Goal: Transaction & Acquisition: Purchase product/service

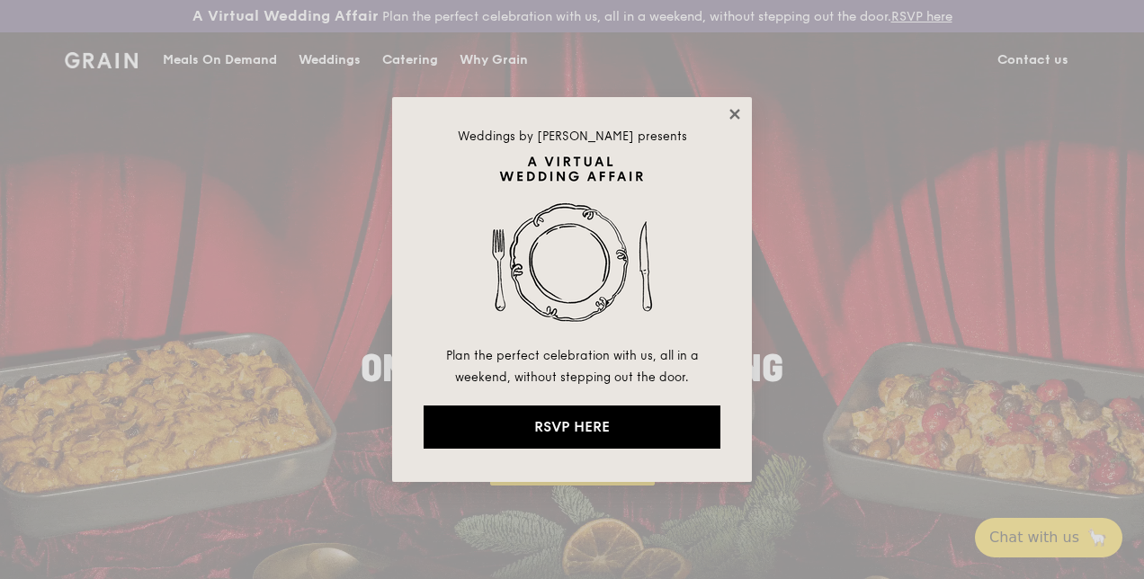
click at [731, 112] on icon at bounding box center [735, 114] width 16 height 16
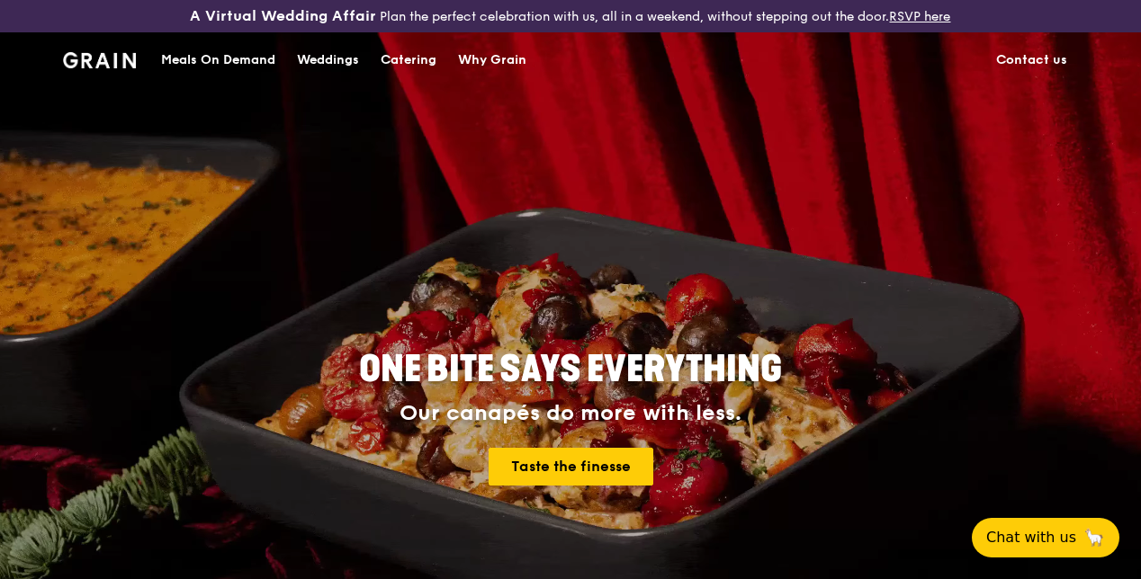
click at [410, 75] on div "Catering" at bounding box center [409, 60] width 56 height 54
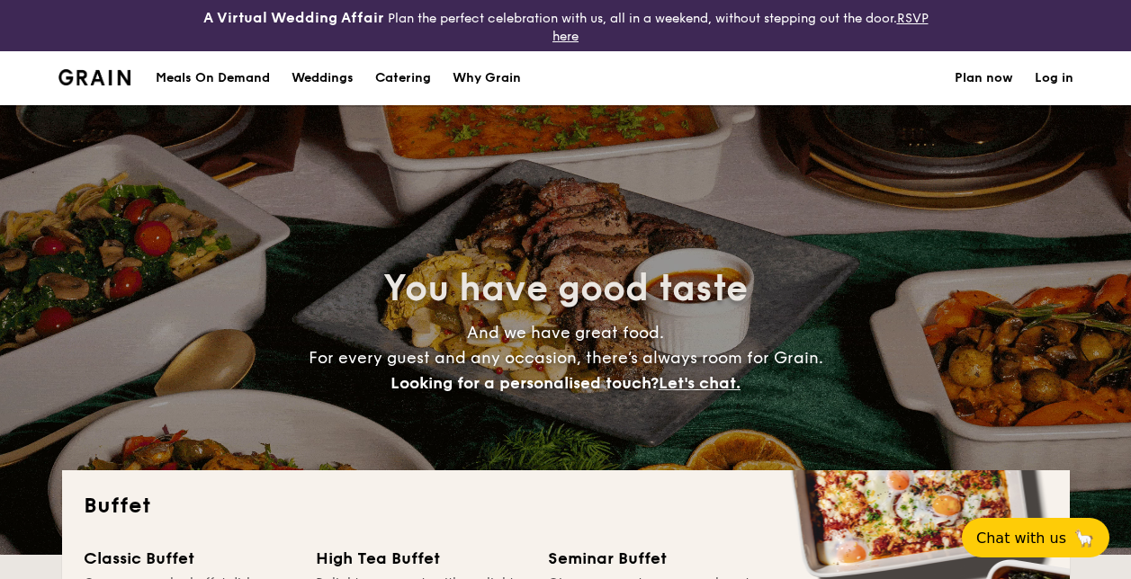
select select
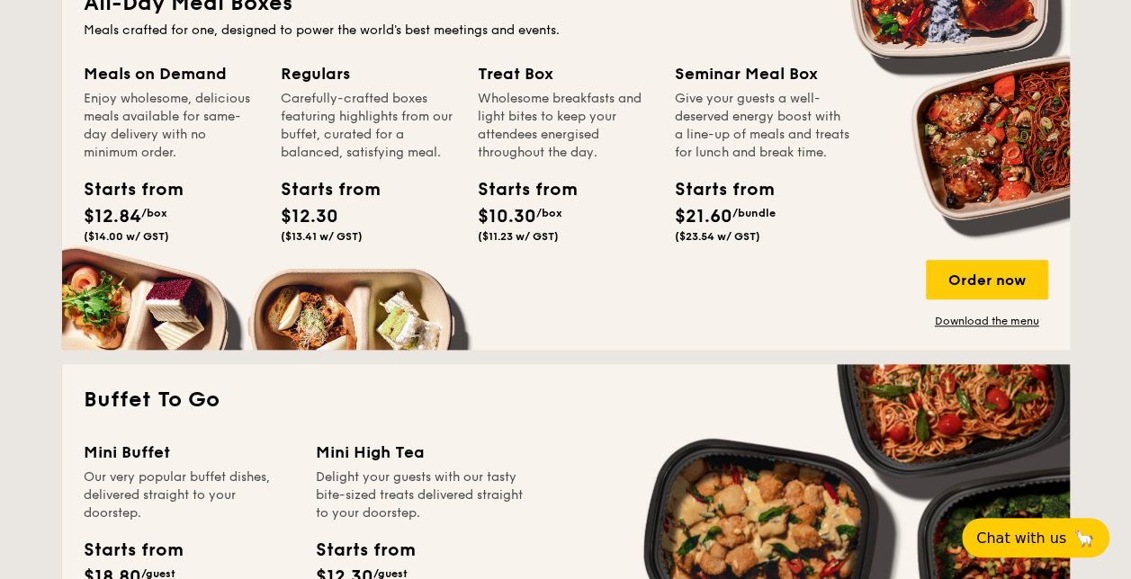
scroll to position [450, 0]
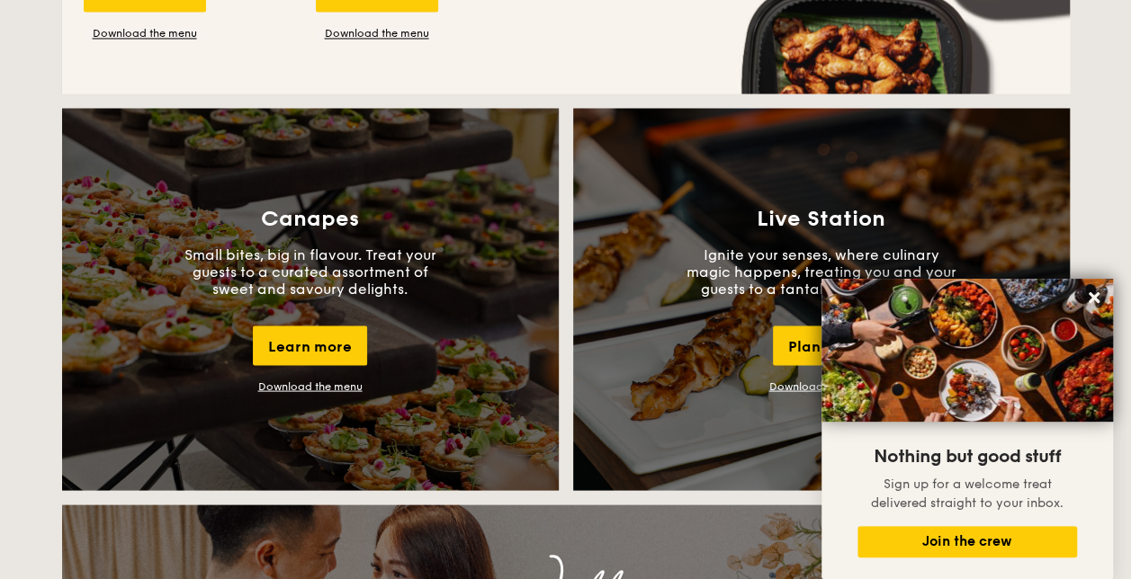
scroll to position [1619, 0]
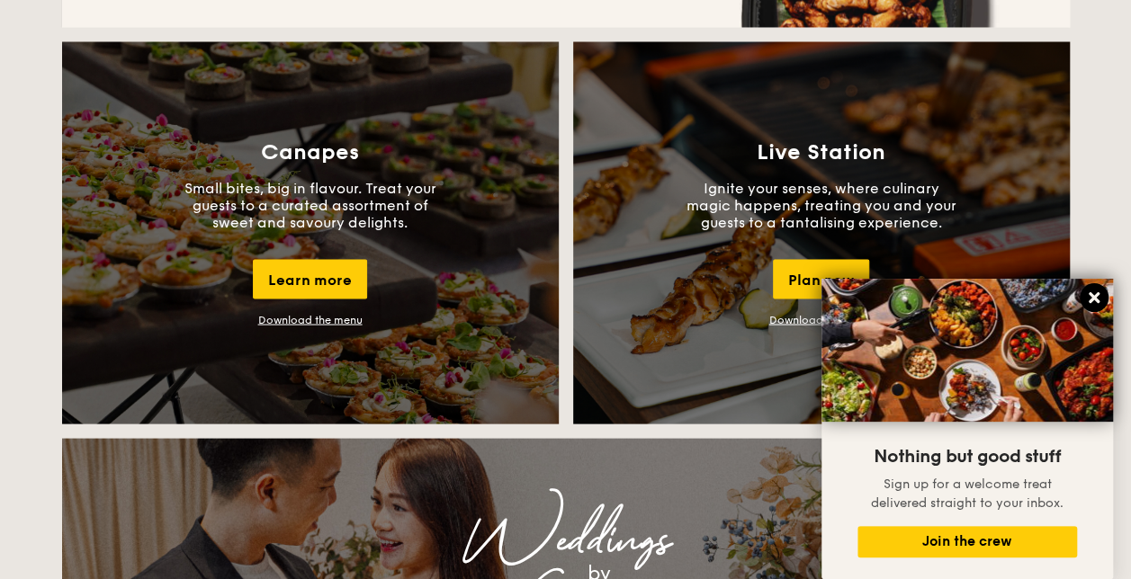
click at [1089, 298] on icon at bounding box center [1094, 298] width 16 height 16
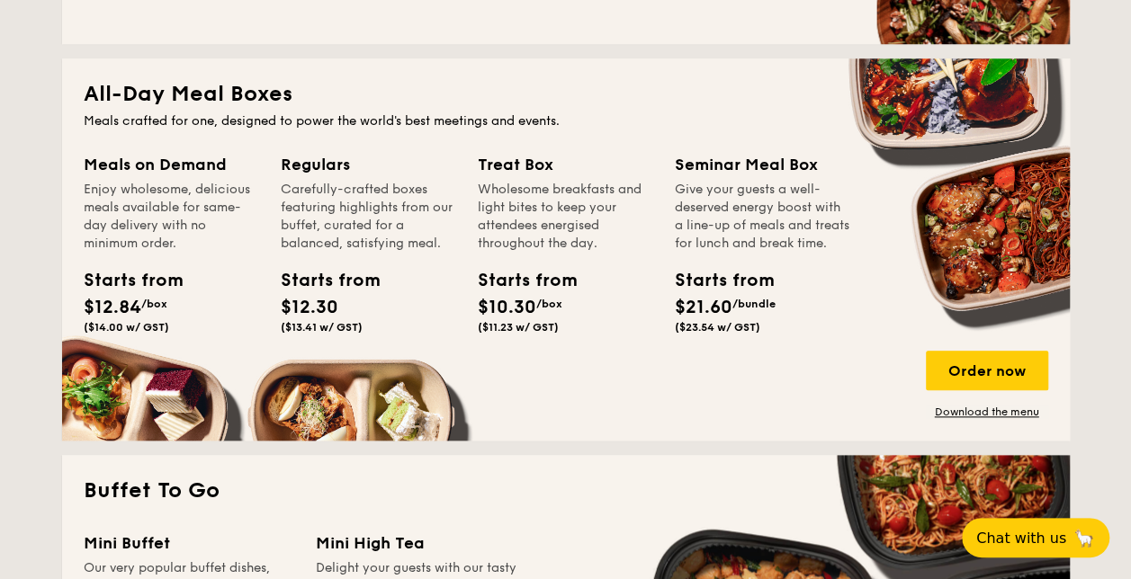
scroll to position [360, 0]
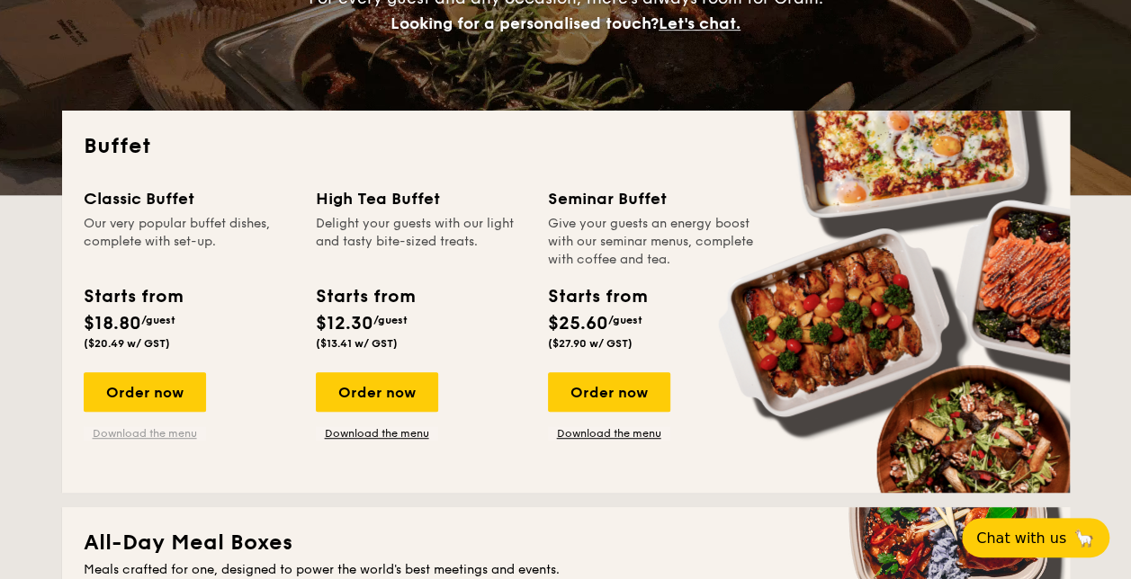
click at [172, 427] on link "Download the menu" at bounding box center [145, 433] width 122 height 14
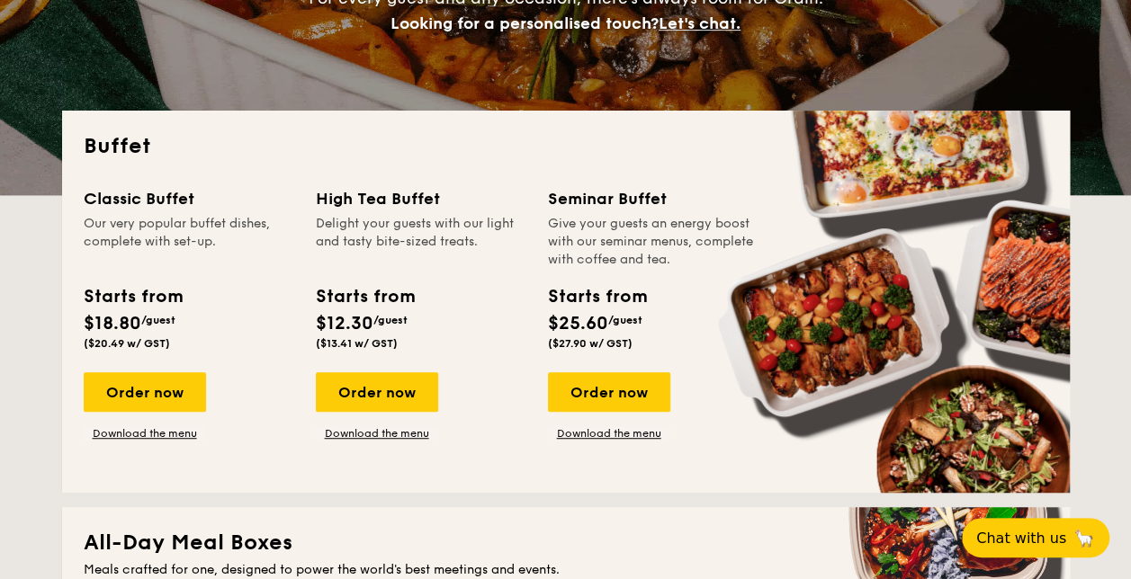
drag, startPoint x: 453, startPoint y: 86, endPoint x: 637, endPoint y: 28, distance: 192.6
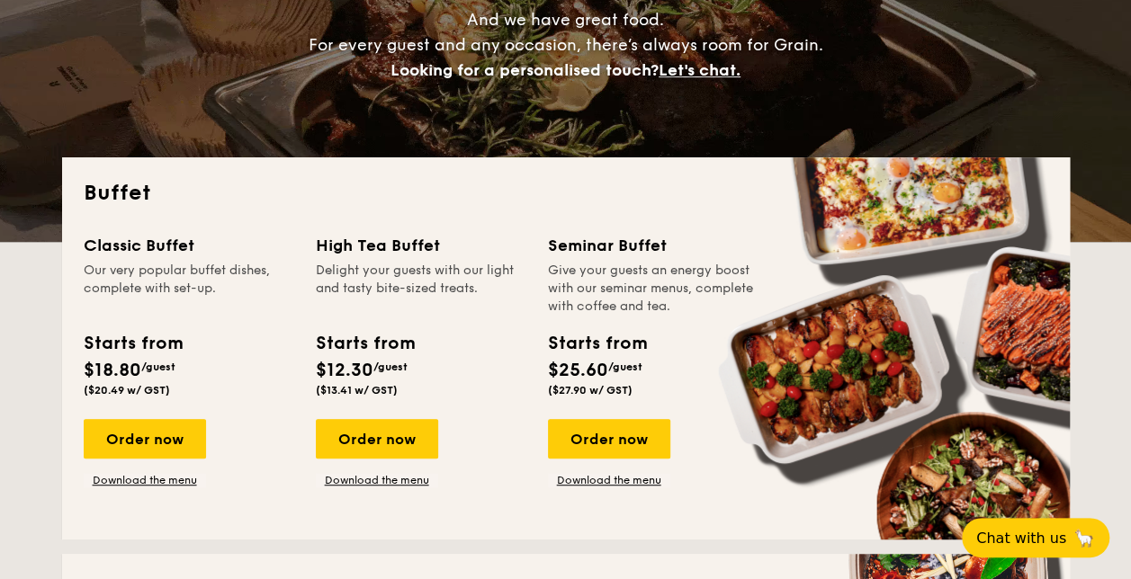
scroll to position [540, 0]
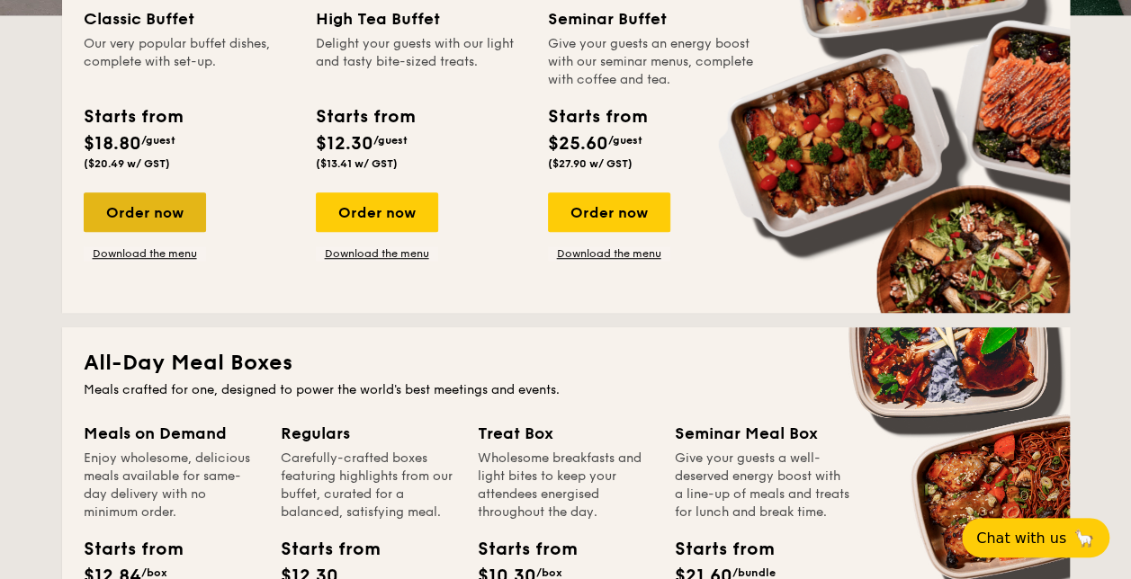
click at [157, 215] on div "Order now" at bounding box center [145, 213] width 122 height 40
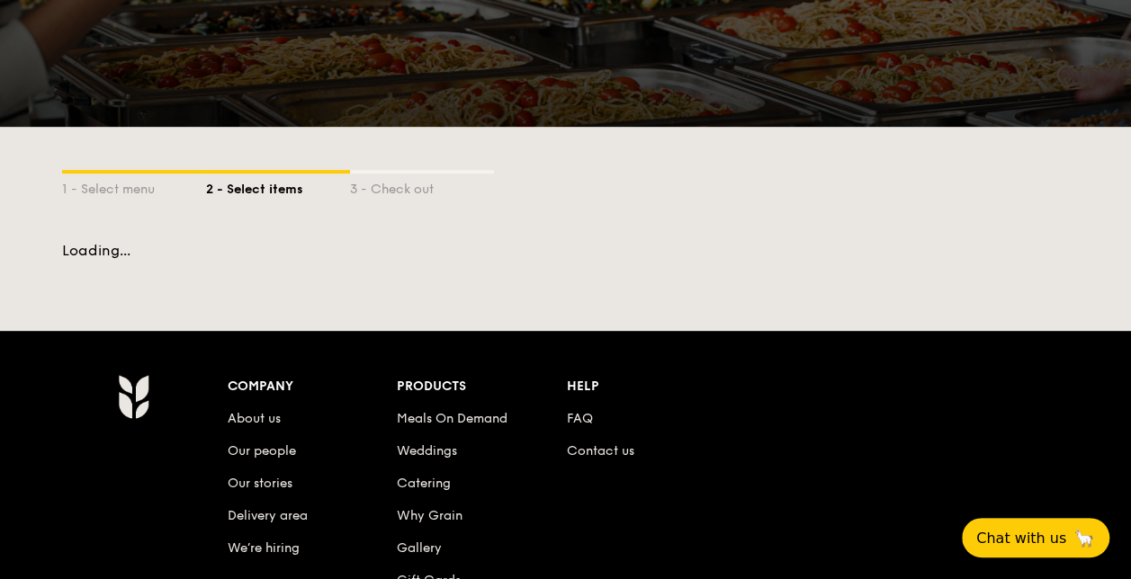
scroll to position [360, 0]
